Goal: Find specific page/section

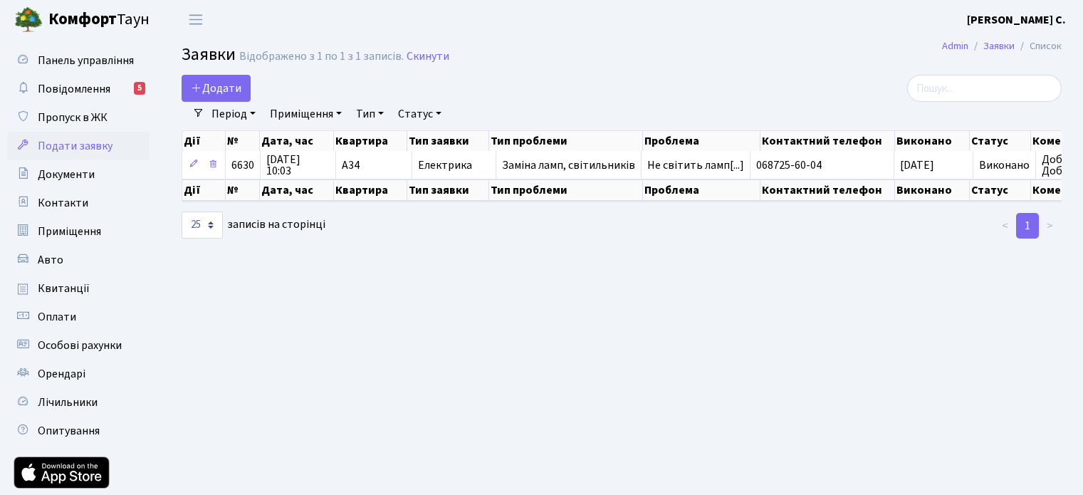
select select "25"
click at [105, 80] on link "Повідомлення 5" at bounding box center [78, 89] width 142 height 28
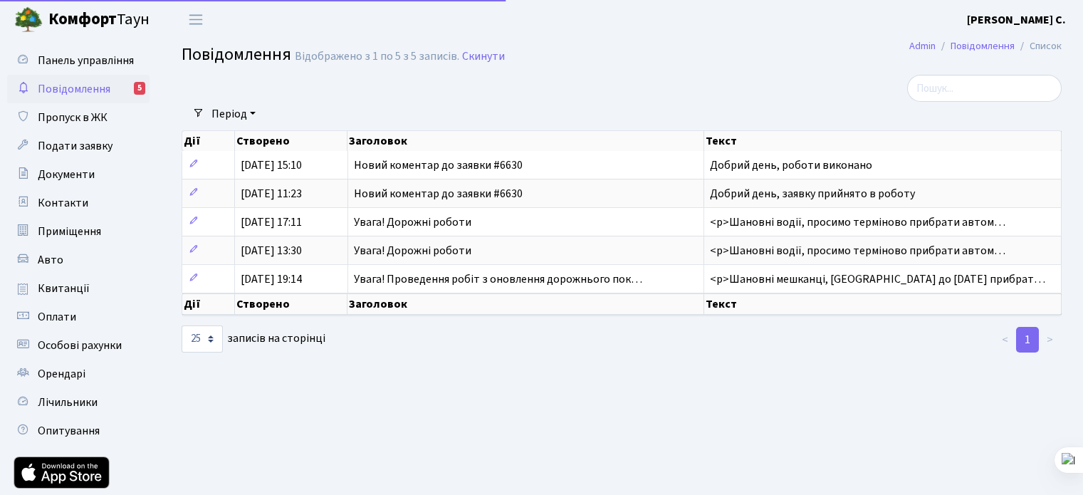
select select "25"
click at [72, 274] on link "Квитанції" at bounding box center [78, 288] width 142 height 28
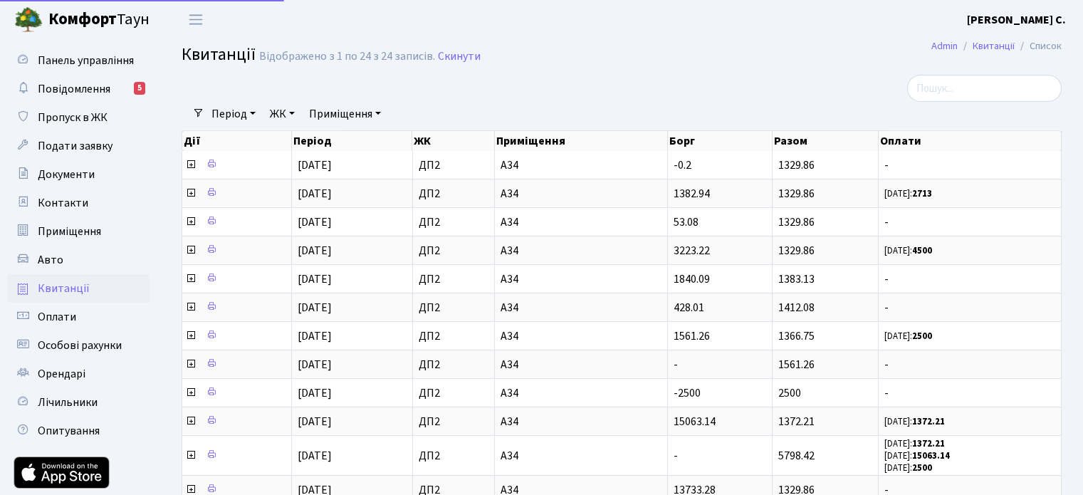
select select "25"
